Goal: Transaction & Acquisition: Purchase product/service

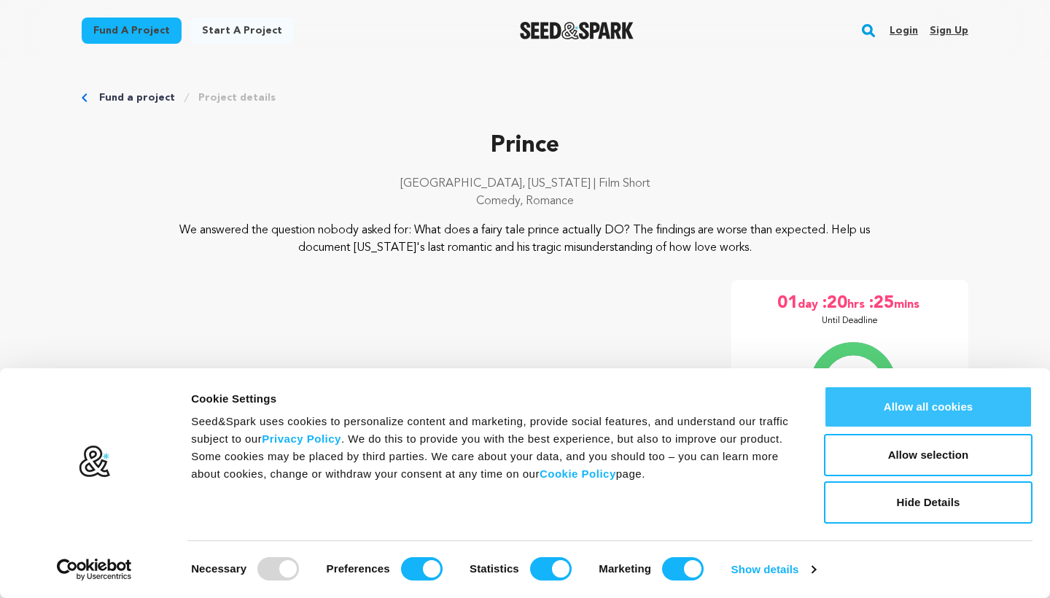
click at [982, 415] on button "Allow all cookies" at bounding box center [928, 407] width 209 height 42
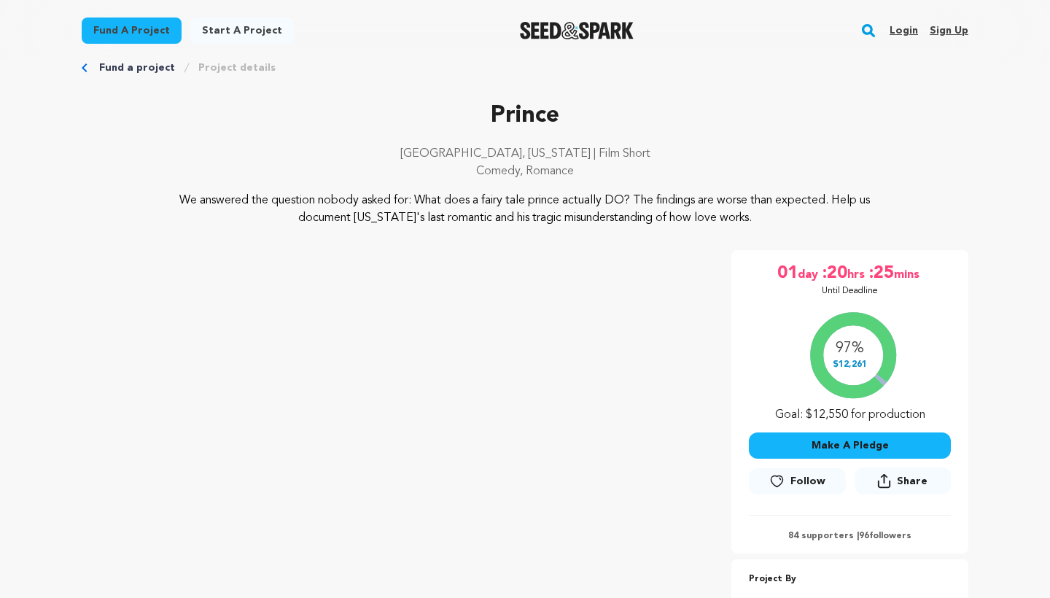
scroll to position [33, 0]
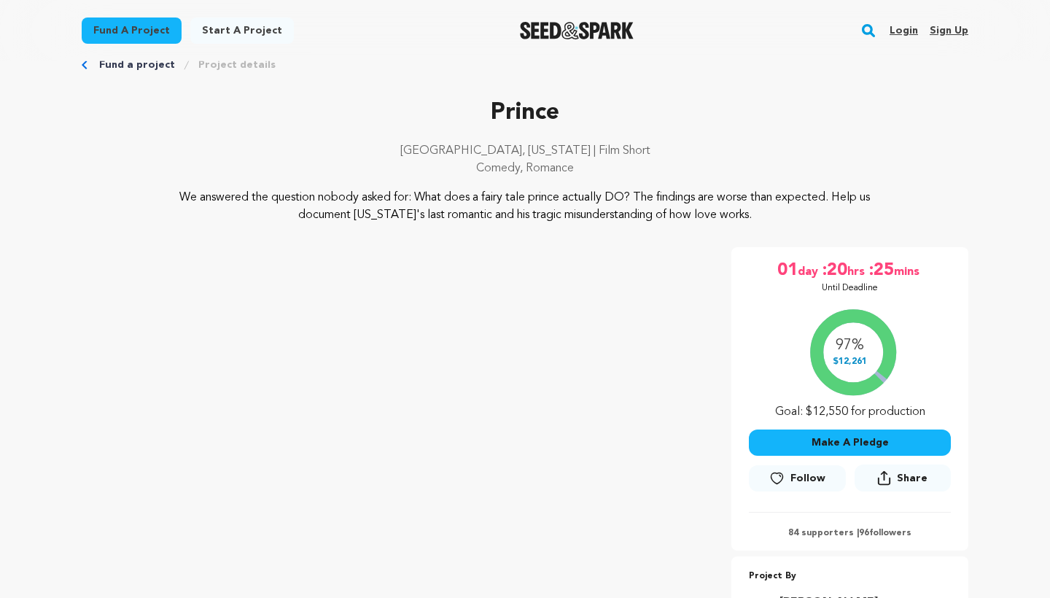
click at [895, 445] on button "Make A Pledge" at bounding box center [850, 443] width 202 height 26
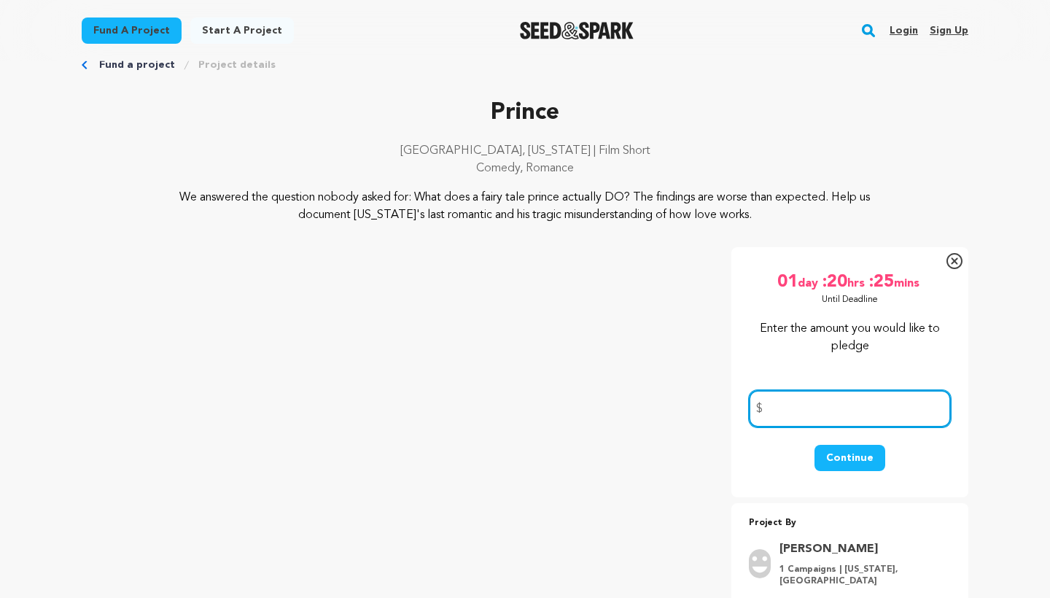
click at [856, 416] on input "number" at bounding box center [850, 408] width 202 height 37
type input "100"
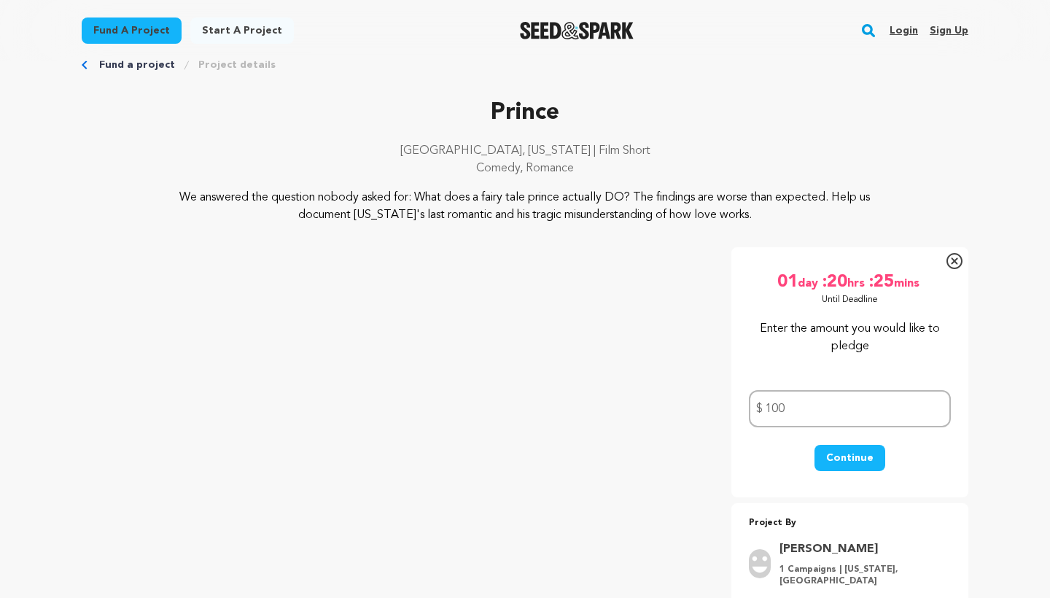
click at [855, 459] on button "Continue" at bounding box center [850, 458] width 71 height 26
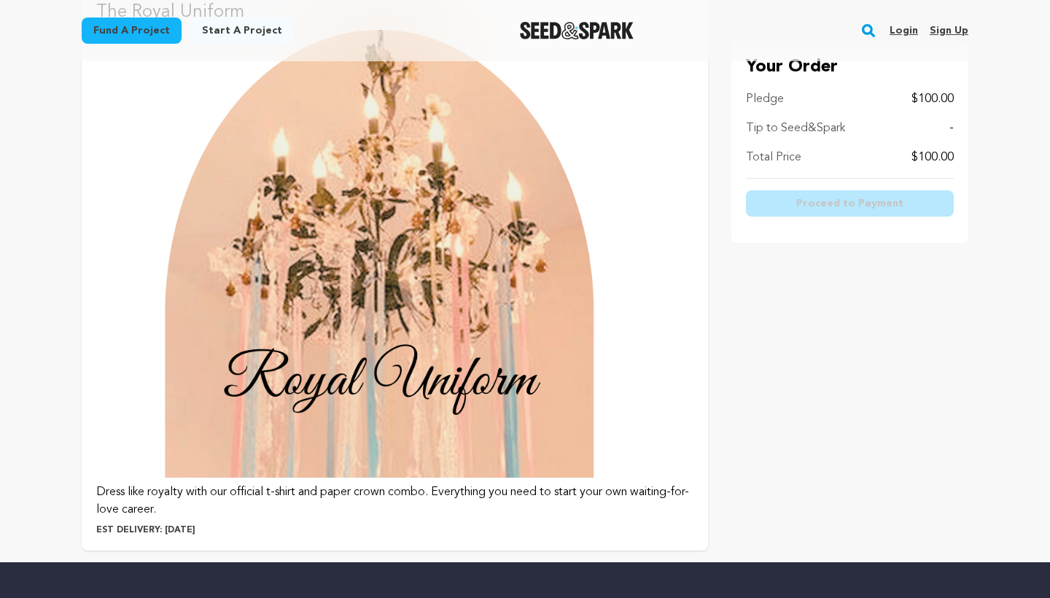
click at [568, 365] on img at bounding box center [394, 254] width 597 height 449
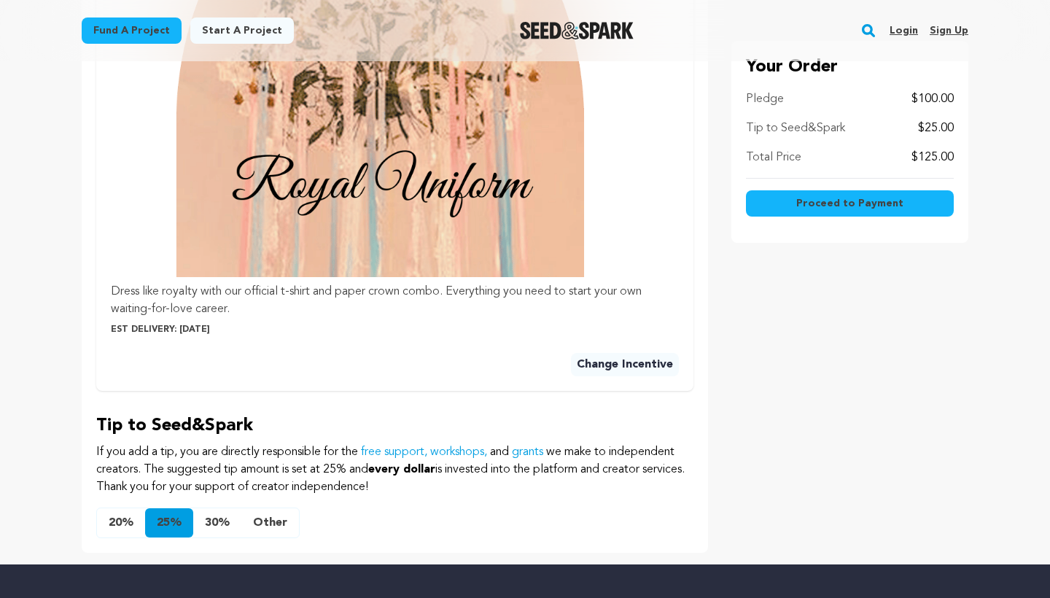
scroll to position [688, 0]
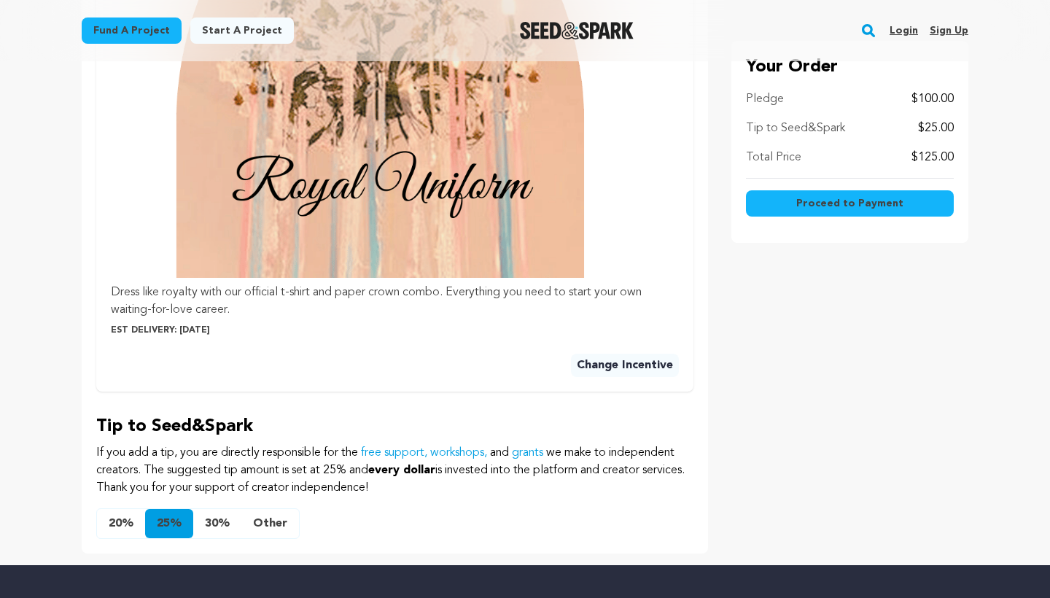
click at [269, 520] on button "Other" at bounding box center [270, 523] width 58 height 29
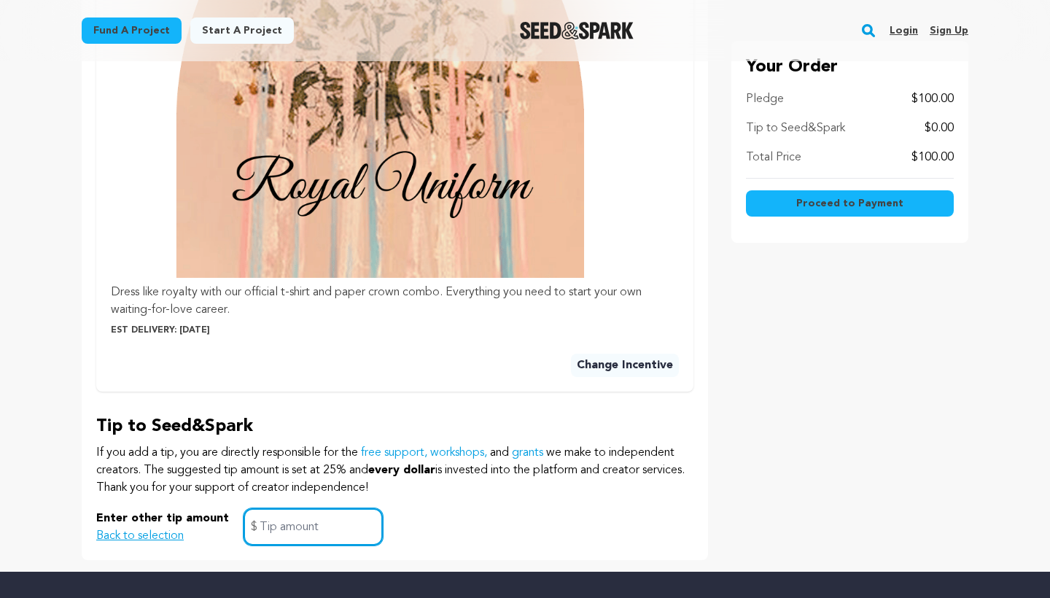
click at [270, 521] on input "text" at bounding box center [313, 526] width 139 height 37
type input "0"
click at [432, 527] on div "Enter other tip amount Back to selection 0 $" at bounding box center [394, 526] width 597 height 37
click at [836, 208] on span "Proceed to Payment" at bounding box center [849, 203] width 107 height 15
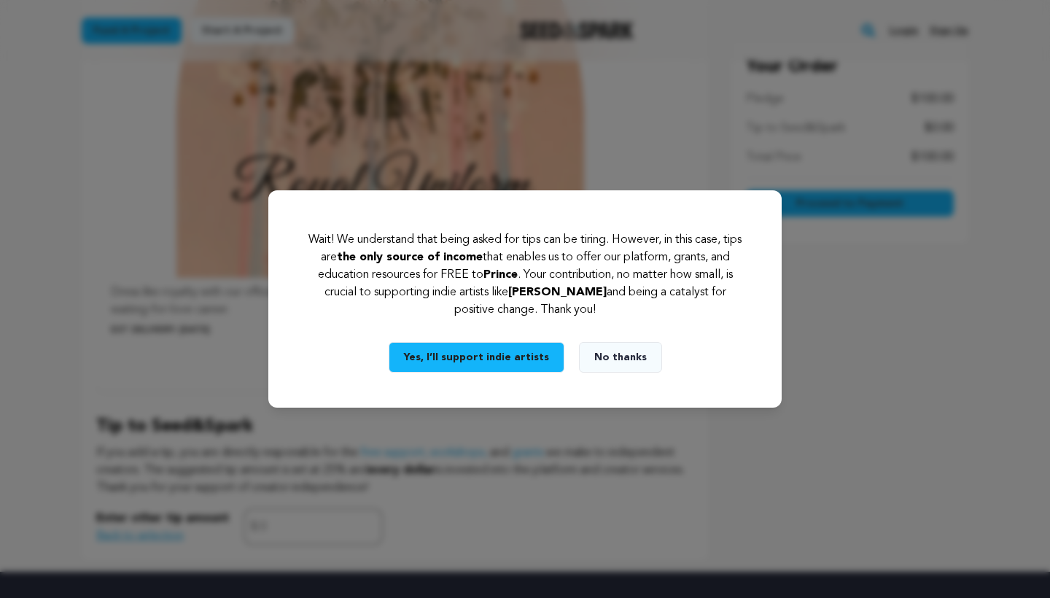
click at [639, 356] on button "No thanks" at bounding box center [620, 357] width 83 height 31
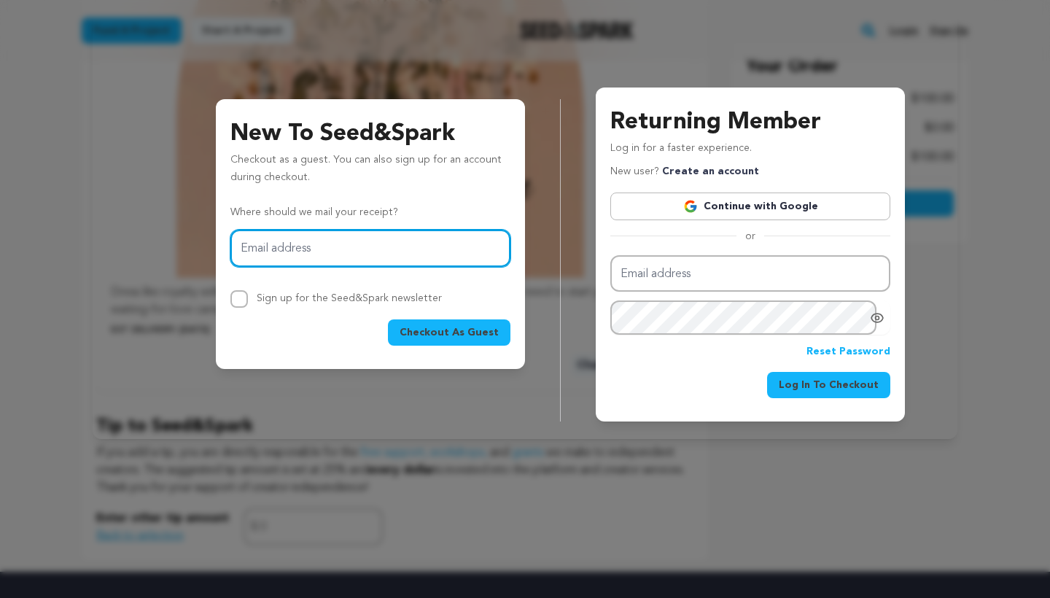
type input "[EMAIL_ADDRESS][DOMAIN_NAME]"
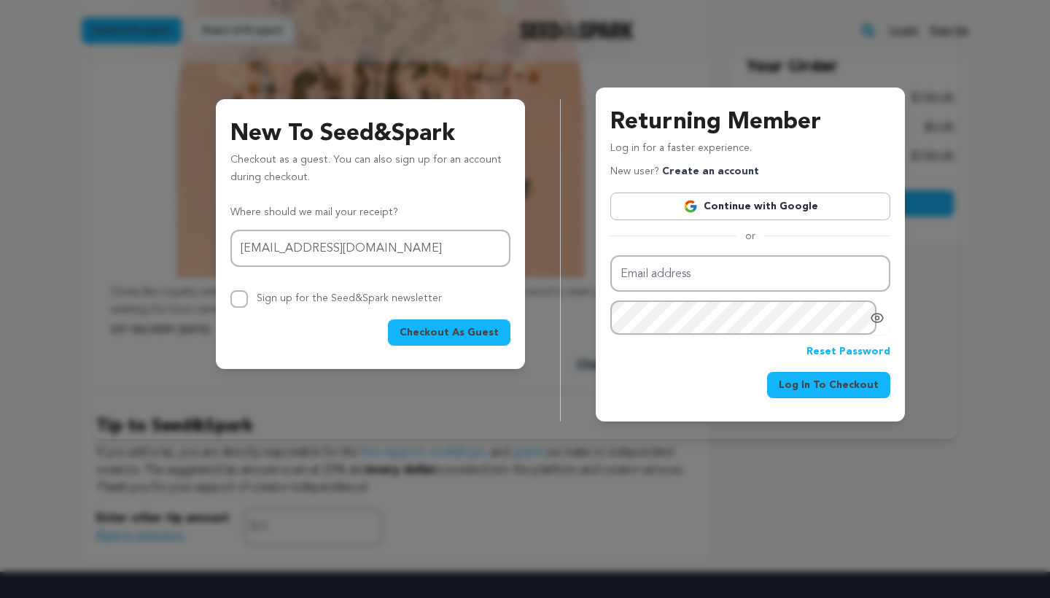
click at [430, 335] on span "Checkout As Guest" at bounding box center [449, 332] width 99 height 15
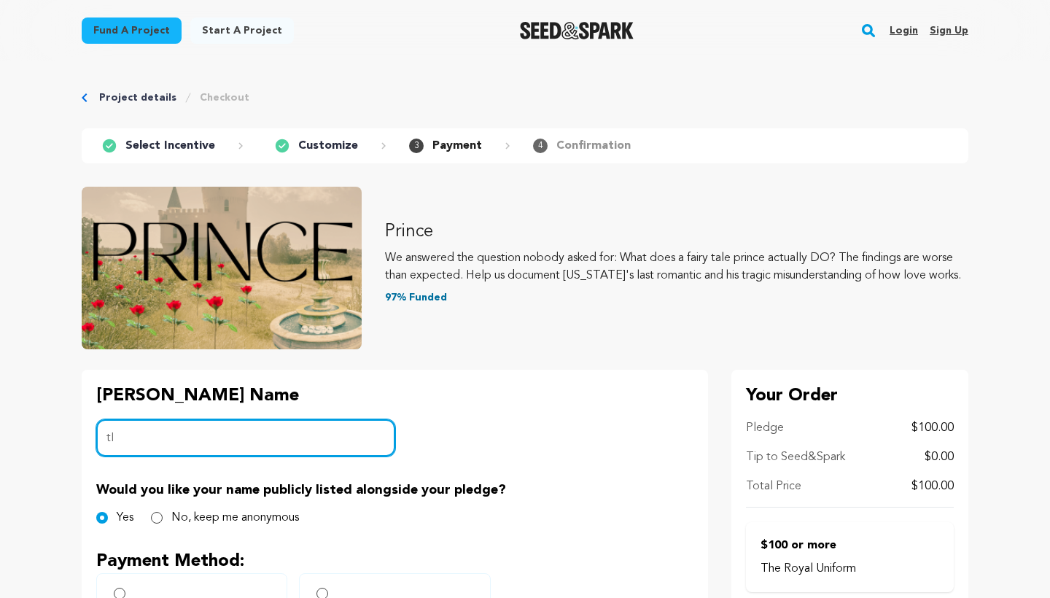
type input "t"
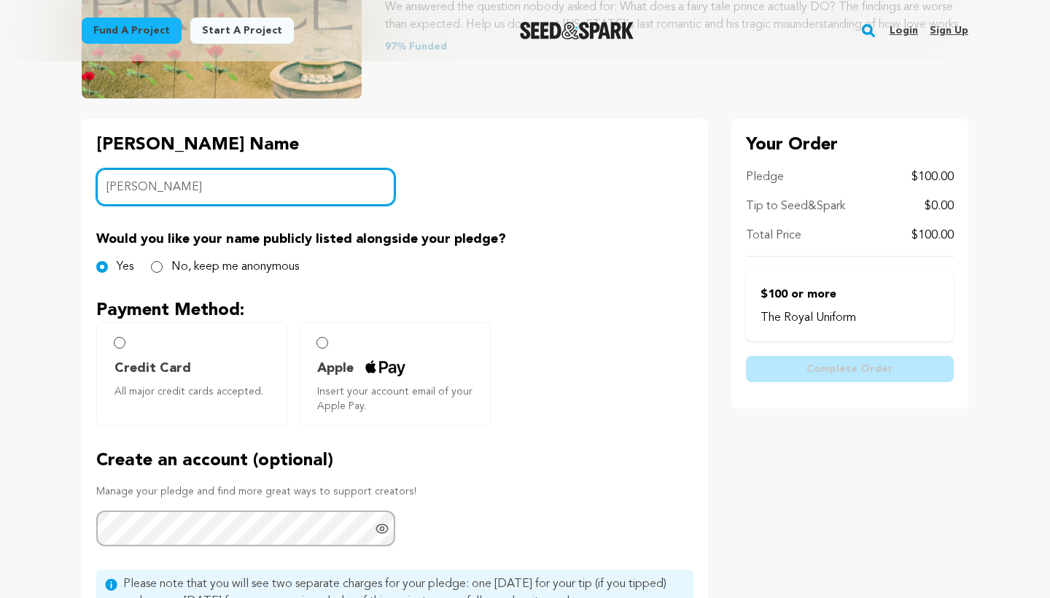
scroll to position [263, 0]
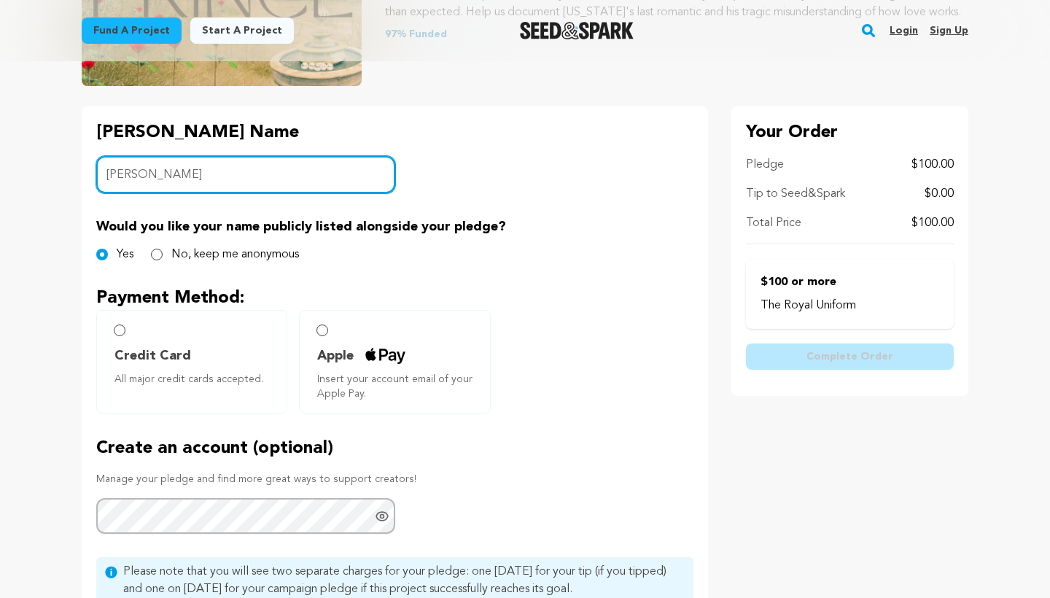
type input "Tiera Patterson"
click at [321, 330] on input "Apple Insert your account email of your Apple Pay." at bounding box center [323, 331] width 12 height 12
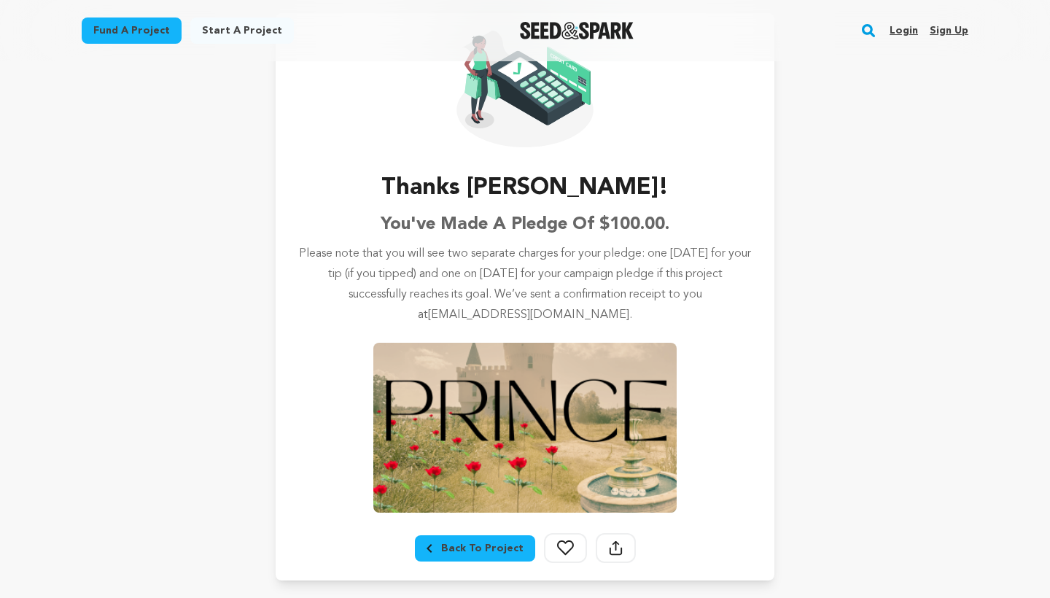
scroll to position [114, 0]
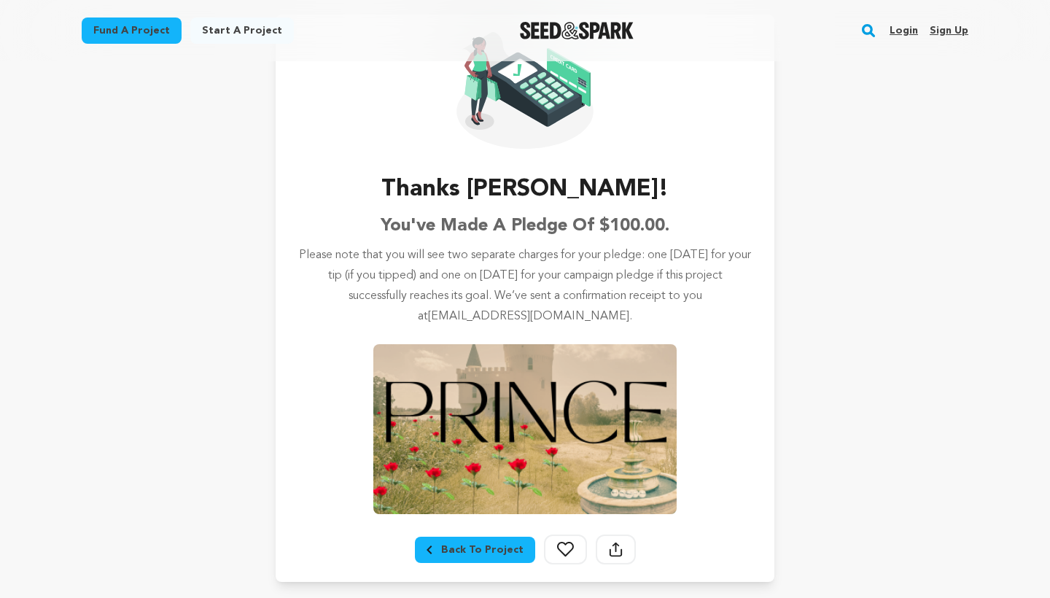
click at [822, 267] on div "Project details Checkout Thanks [PERSON_NAME]! You've made a pledge of $100.00.…" at bounding box center [525, 279] width 934 height 664
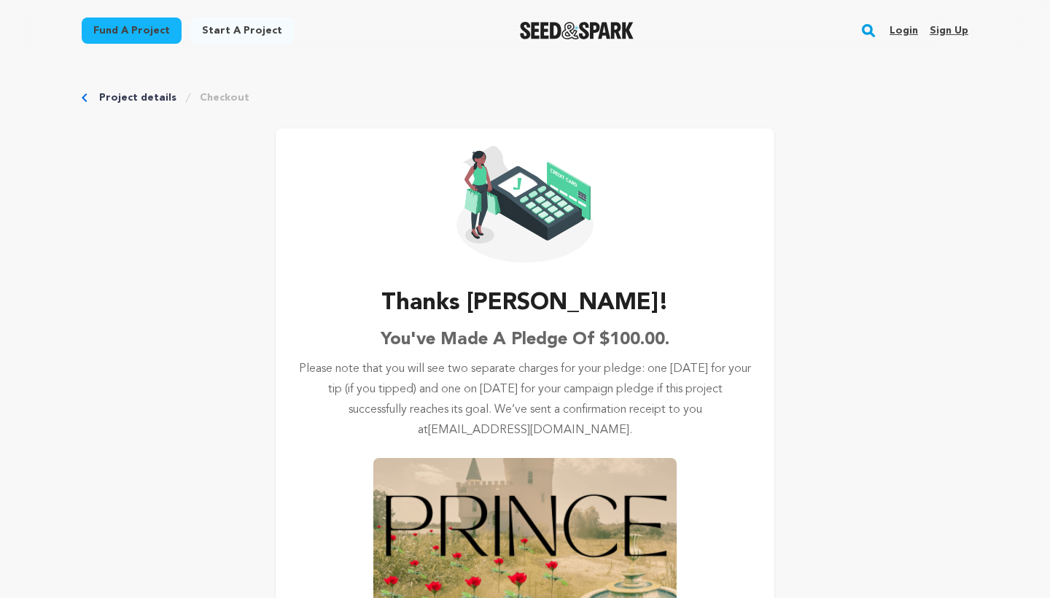
scroll to position [0, 0]
